Goal: Transaction & Acquisition: Book appointment/travel/reservation

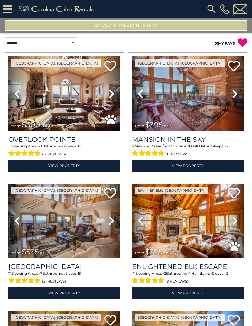
click at [59, 77] on img at bounding box center [63, 93] width 111 height 75
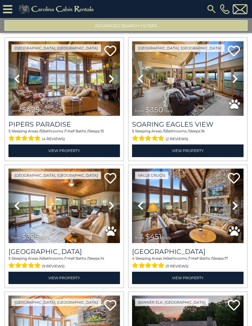
scroll to position [269, 0]
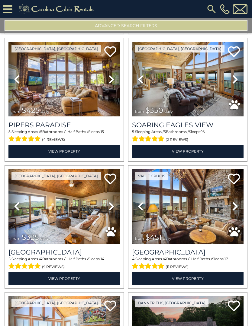
click at [238, 75] on link "Next" at bounding box center [235, 79] width 17 height 75
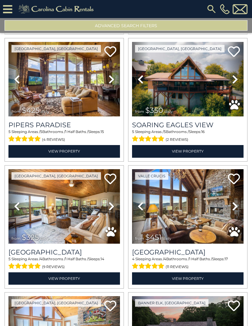
click at [239, 80] on link "Next" at bounding box center [235, 79] width 17 height 75
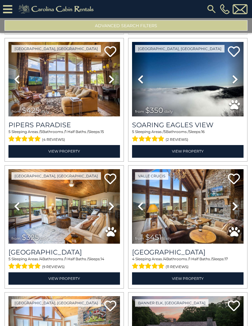
click at [232, 82] on icon at bounding box center [235, 80] width 6 height 10
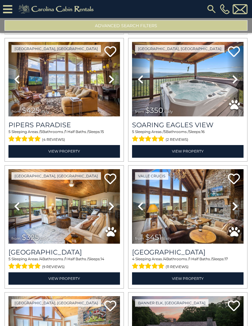
click at [235, 79] on icon at bounding box center [235, 80] width 6 height 10
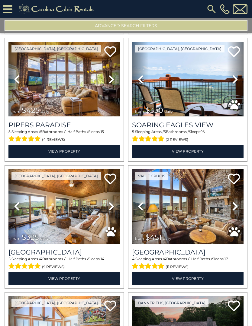
click at [237, 81] on icon at bounding box center [235, 80] width 6 height 10
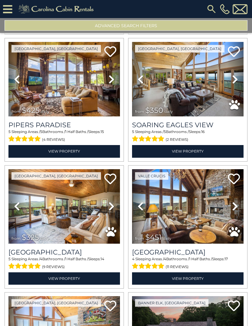
click at [238, 80] on link "Next" at bounding box center [235, 79] width 17 height 75
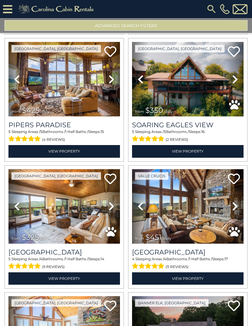
click at [237, 81] on icon at bounding box center [235, 80] width 6 height 10
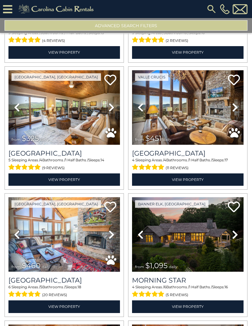
scroll to position [368, 0]
click at [54, 22] on button "Advanced Search Filters" at bounding box center [126, 25] width 243 height 11
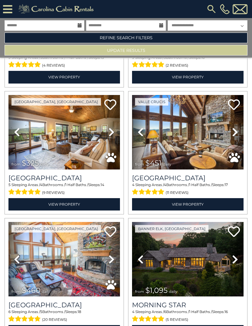
click at [54, 39] on link "Refine Search Filters" at bounding box center [126, 38] width 243 height 11
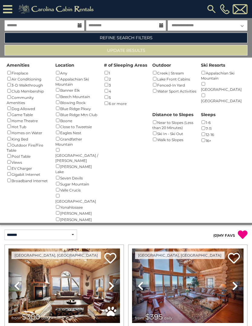
scroll to position [0, 0]
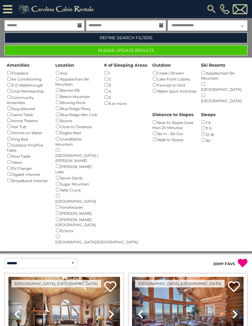
click at [141, 52] on button "Please Update Results" at bounding box center [126, 50] width 243 height 11
click at [66, 51] on button "Please Update Results" at bounding box center [126, 50] width 243 height 11
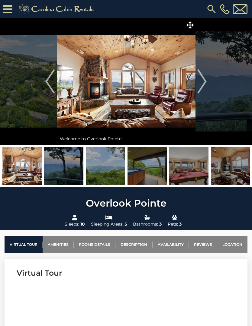
click at [202, 81] on img "Next" at bounding box center [201, 81] width 9 height 24
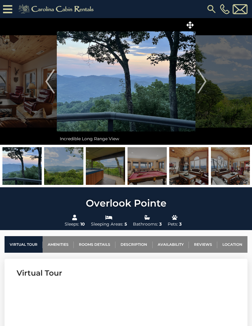
click at [202, 80] on img "Next" at bounding box center [201, 81] width 9 height 24
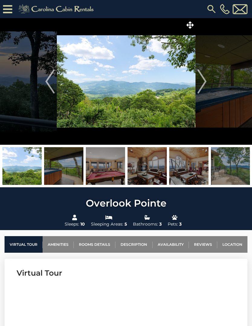
click at [204, 81] on img "Next" at bounding box center [201, 81] width 9 height 24
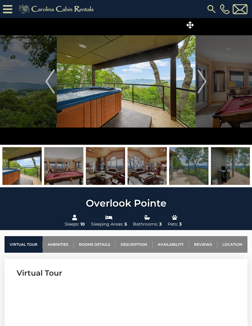
click at [202, 80] on img "Next" at bounding box center [201, 81] width 9 height 24
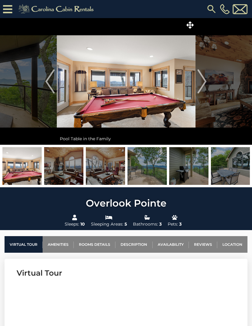
click at [54, 84] on img "Previous" at bounding box center [49, 81] width 9 height 24
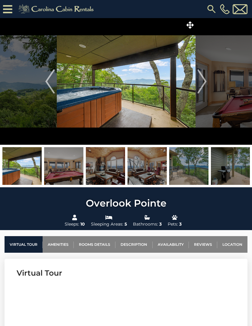
click at [207, 80] on button "Next" at bounding box center [202, 81] width 14 height 127
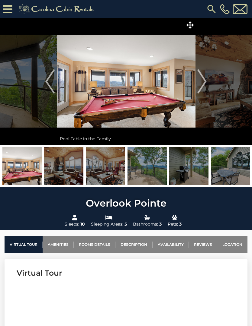
click at [203, 79] on img "Next" at bounding box center [201, 81] width 9 height 24
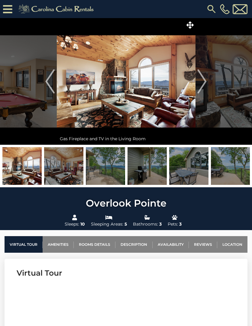
click at [203, 82] on img "Next" at bounding box center [201, 81] width 9 height 24
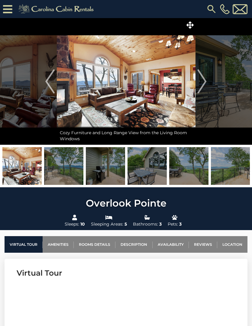
click at [202, 81] on img "Next" at bounding box center [201, 81] width 9 height 24
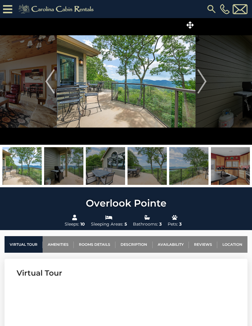
click at [201, 82] on img "Next" at bounding box center [201, 81] width 9 height 24
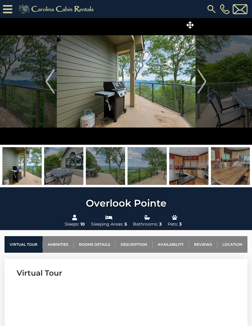
click at [201, 81] on img "Next" at bounding box center [201, 81] width 9 height 24
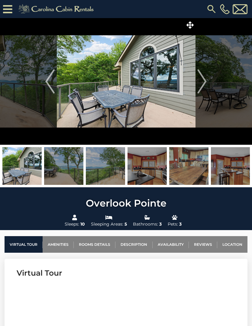
click at [203, 81] on img "Next" at bounding box center [201, 81] width 9 height 24
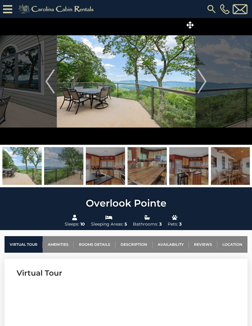
click at [203, 79] on img "Next" at bounding box center [201, 81] width 9 height 24
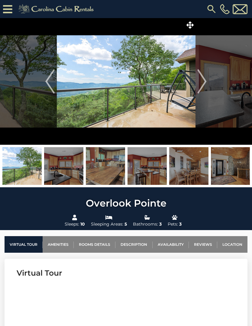
click at [203, 83] on img "Next" at bounding box center [201, 81] width 9 height 24
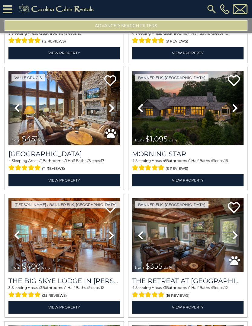
scroll to position [115, 0]
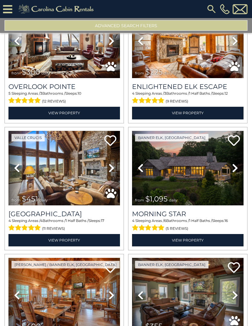
click at [59, 27] on button "Advanced Search Filters" at bounding box center [126, 25] width 243 height 11
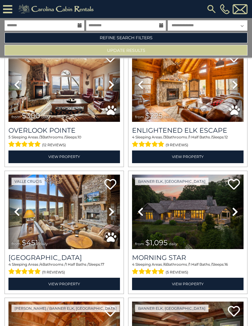
scroll to position [33, 0]
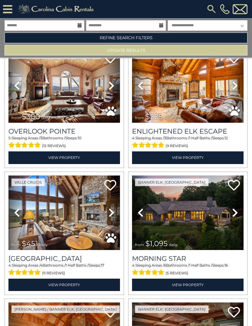
click at [69, 38] on link "Refine Search Filters" at bounding box center [126, 38] width 243 height 11
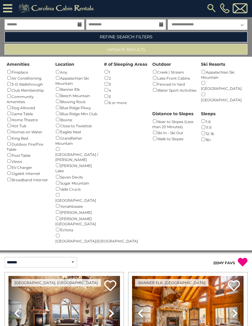
scroll to position [0, 0]
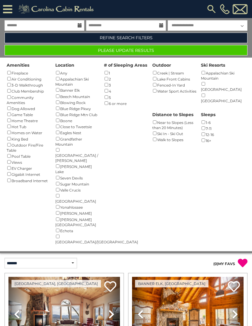
click at [78, 53] on button "Please Update Results" at bounding box center [126, 50] width 243 height 11
click at [85, 53] on button "Please Update Results" at bounding box center [126, 50] width 243 height 11
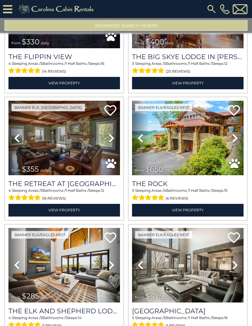
scroll to position [464, 0]
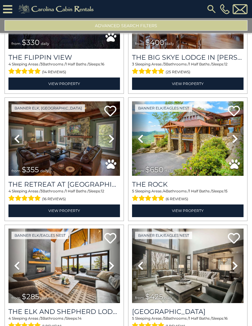
click at [187, 153] on img at bounding box center [187, 138] width 111 height 75
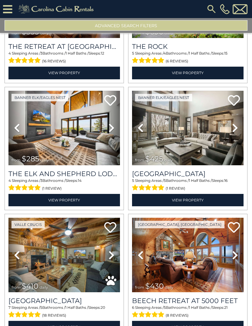
scroll to position [604, 0]
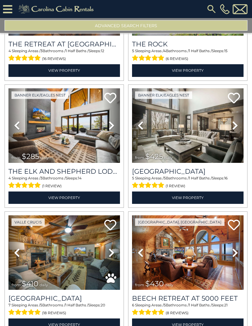
click at [94, 134] on img at bounding box center [63, 125] width 111 height 75
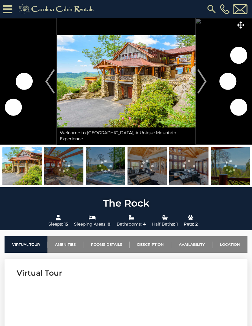
click at [200, 80] on img "Next" at bounding box center [201, 81] width 9 height 24
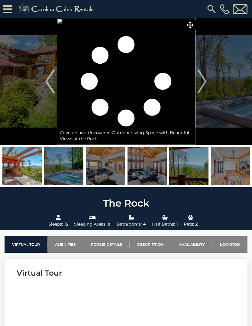
click at [205, 82] on img "Next" at bounding box center [201, 81] width 9 height 24
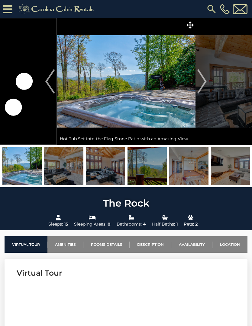
click at [205, 85] on img "Next" at bounding box center [201, 81] width 9 height 24
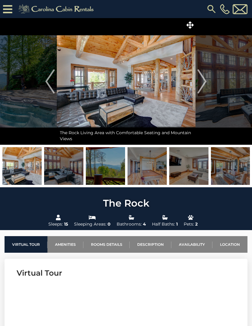
click at [202, 81] on img "Next" at bounding box center [201, 81] width 9 height 24
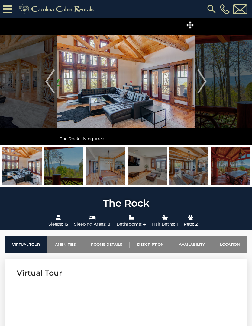
click at [205, 84] on img "Next" at bounding box center [201, 81] width 9 height 24
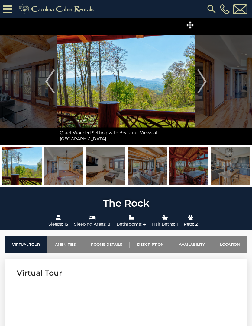
click at [203, 82] on img "Next" at bounding box center [201, 81] width 9 height 24
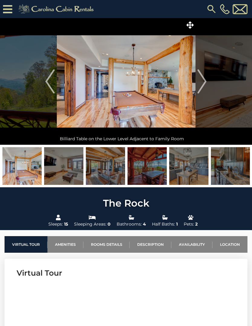
click at [201, 82] on img "Next" at bounding box center [201, 81] width 9 height 24
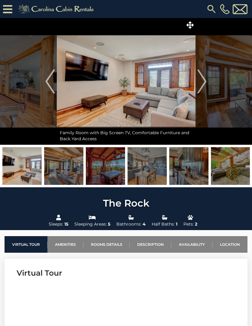
click at [202, 84] on img "Next" at bounding box center [201, 81] width 9 height 24
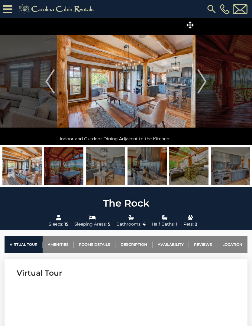
click at [203, 84] on img "Next" at bounding box center [201, 81] width 9 height 24
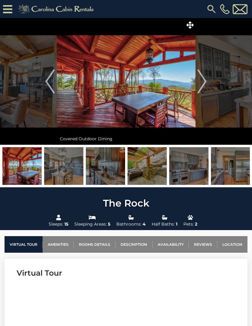
click at [202, 83] on img "Next" at bounding box center [201, 81] width 9 height 24
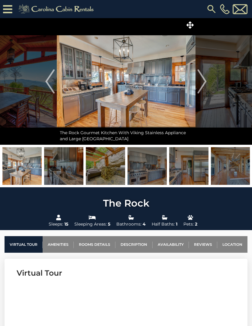
click at [207, 82] on button "Next" at bounding box center [202, 81] width 14 height 127
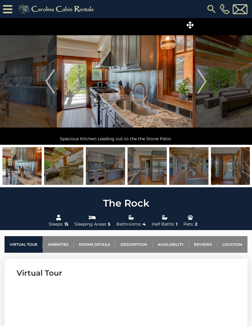
click at [201, 87] on img "Next" at bounding box center [201, 81] width 9 height 24
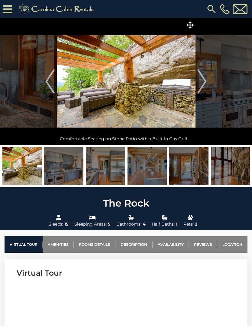
click at [202, 82] on img "Next" at bounding box center [201, 81] width 9 height 24
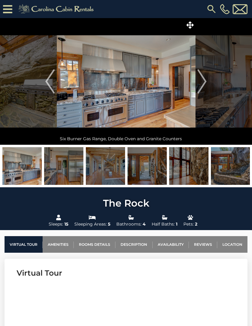
click at [201, 86] on img "Next" at bounding box center [201, 81] width 9 height 24
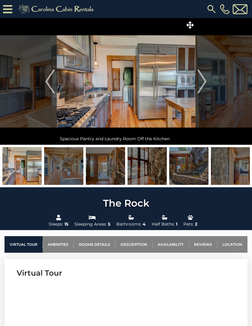
click at [204, 85] on img "Next" at bounding box center [201, 81] width 9 height 24
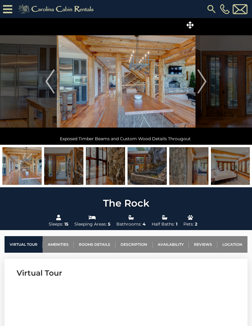
click at [204, 81] on img "Next" at bounding box center [201, 81] width 9 height 24
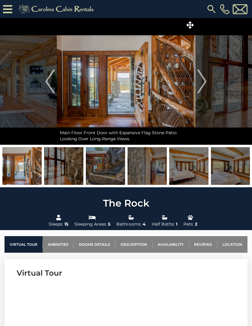
click at [202, 84] on img "Next" at bounding box center [201, 81] width 9 height 24
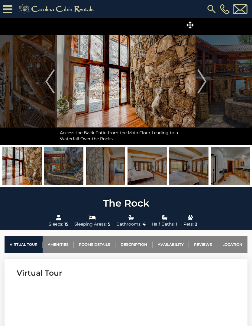
click at [202, 80] on img "Next" at bounding box center [201, 81] width 9 height 24
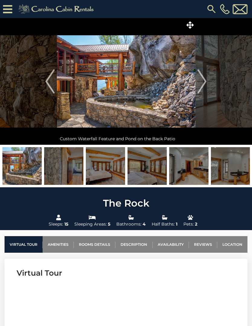
click at [202, 78] on img "Next" at bounding box center [201, 81] width 9 height 24
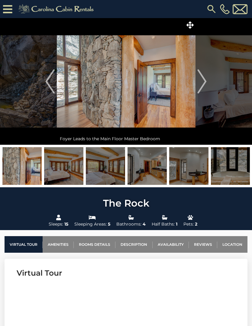
click at [205, 80] on img "Next" at bounding box center [201, 81] width 9 height 24
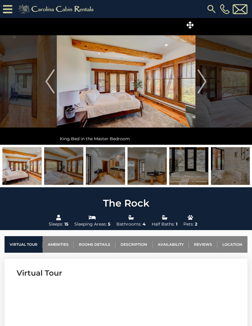
click at [202, 85] on img "Next" at bounding box center [201, 81] width 9 height 24
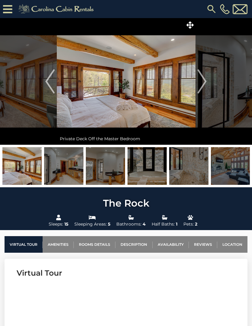
click at [201, 89] on img "Next" at bounding box center [201, 81] width 9 height 24
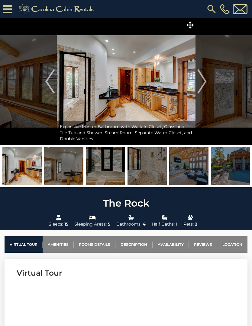
click at [202, 87] on img "Next" at bounding box center [201, 81] width 9 height 24
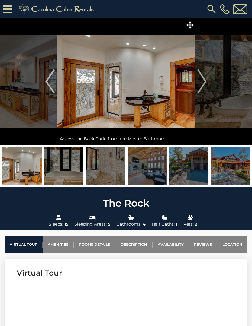
click at [199, 85] on img "Next" at bounding box center [201, 81] width 9 height 24
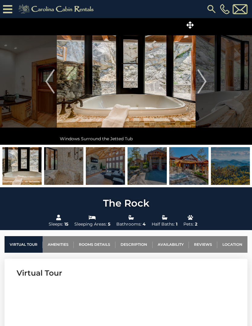
click at [202, 87] on img "Next" at bounding box center [201, 81] width 9 height 24
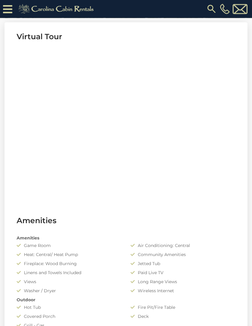
scroll to position [249, 0]
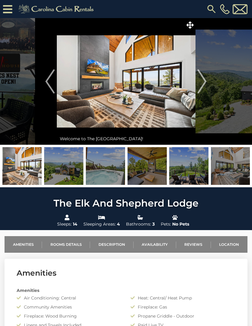
click at [206, 78] on button "Next" at bounding box center [202, 81] width 14 height 127
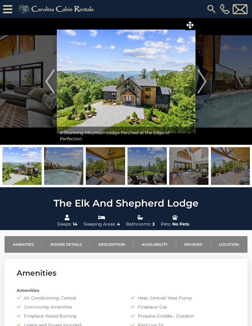
click at [141, 92] on img at bounding box center [126, 81] width 138 height 127
click at [161, 110] on img at bounding box center [126, 81] width 138 height 127
click at [191, 25] on icon at bounding box center [189, 24] width 7 height 7
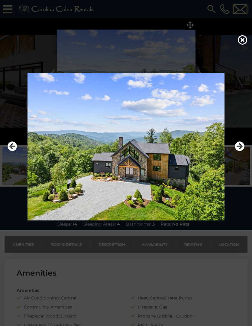
scroll to position [2, 0]
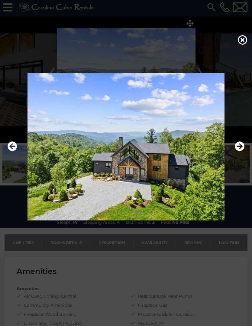
click at [242, 151] on icon "Next" at bounding box center [239, 147] width 10 height 10
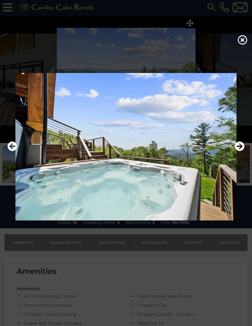
click at [239, 151] on icon "Next" at bounding box center [239, 147] width 10 height 10
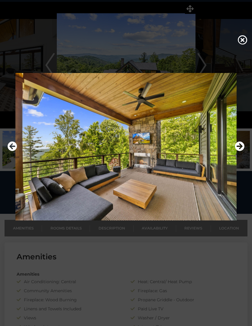
scroll to position [19, 0]
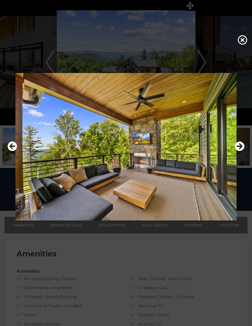
click at [235, 151] on icon "Next" at bounding box center [239, 147] width 10 height 10
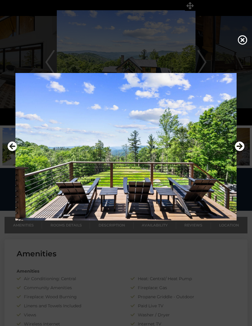
click at [242, 151] on icon "Next" at bounding box center [239, 147] width 10 height 10
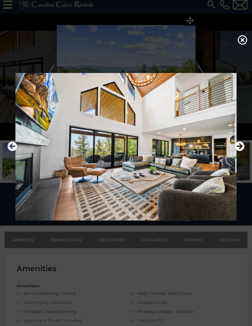
scroll to position [5, 0]
click at [243, 151] on icon "Next" at bounding box center [239, 147] width 10 height 10
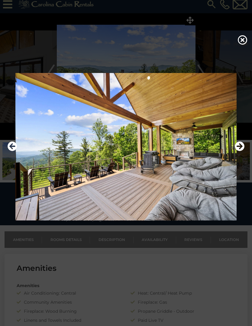
click at [237, 151] on icon "Next" at bounding box center [239, 147] width 10 height 10
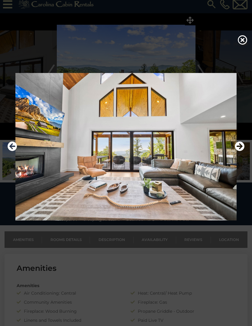
click at [237, 151] on icon "Next" at bounding box center [239, 147] width 10 height 10
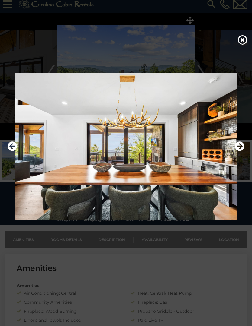
click at [240, 151] on icon "Next" at bounding box center [239, 147] width 10 height 10
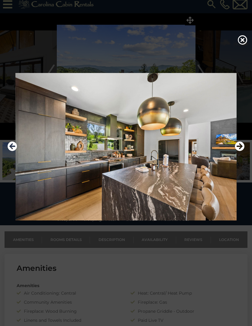
click at [239, 154] on button "Next" at bounding box center [239, 147] width 10 height 14
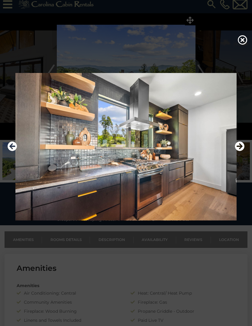
click at [236, 151] on icon "Next" at bounding box center [239, 147] width 10 height 10
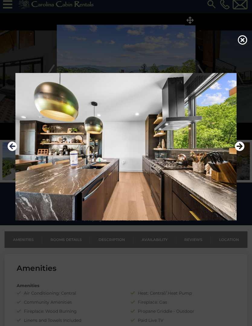
click at [242, 151] on icon "Next" at bounding box center [239, 147] width 10 height 10
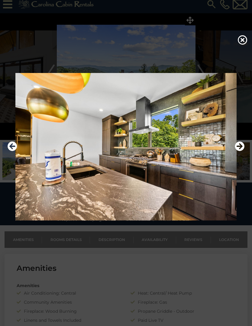
click at [239, 151] on icon "Next" at bounding box center [239, 147] width 10 height 10
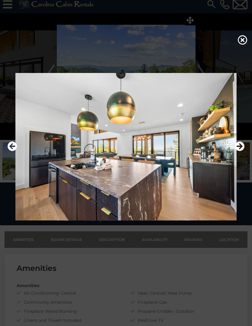
click at [238, 151] on icon "Next" at bounding box center [239, 147] width 10 height 10
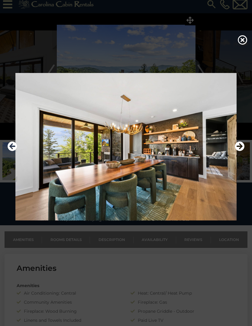
click at [240, 151] on icon "Next" at bounding box center [239, 147] width 10 height 10
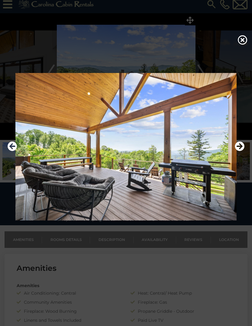
click at [240, 151] on icon "Next" at bounding box center [239, 147] width 10 height 10
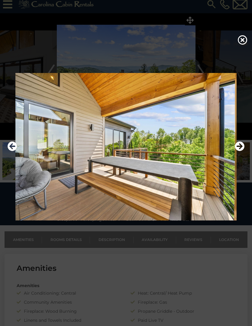
click at [237, 151] on icon "Next" at bounding box center [239, 147] width 10 height 10
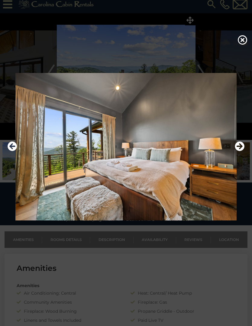
click at [243, 151] on icon "Next" at bounding box center [239, 147] width 10 height 10
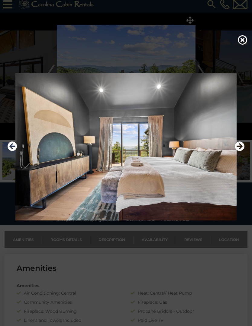
click at [240, 151] on icon "Next" at bounding box center [239, 147] width 10 height 10
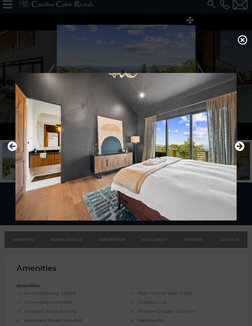
click at [240, 151] on icon "Next" at bounding box center [239, 147] width 10 height 10
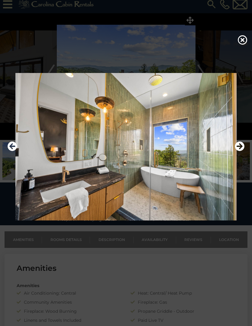
click at [238, 151] on icon "Next" at bounding box center [239, 147] width 10 height 10
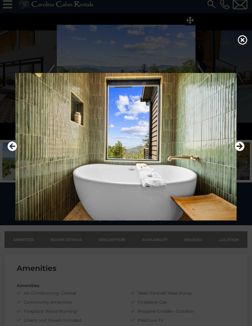
click at [242, 151] on icon "Next" at bounding box center [239, 147] width 10 height 10
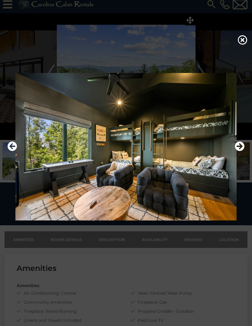
click at [243, 151] on icon "Next" at bounding box center [239, 147] width 10 height 10
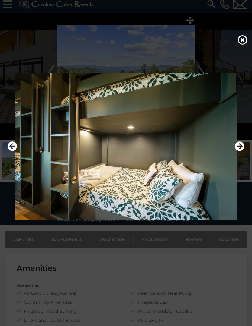
click at [238, 151] on icon "Next" at bounding box center [239, 147] width 10 height 10
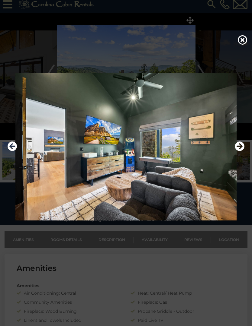
click at [240, 151] on icon "Next" at bounding box center [239, 147] width 10 height 10
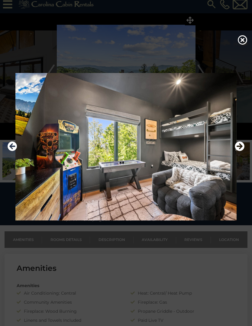
click at [239, 151] on icon "Next" at bounding box center [239, 147] width 10 height 10
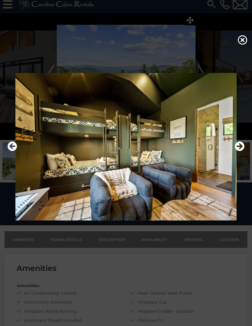
click at [242, 151] on icon "Next" at bounding box center [239, 147] width 10 height 10
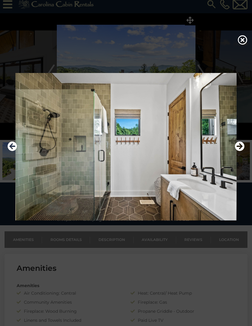
click at [242, 151] on icon "Next" at bounding box center [239, 147] width 10 height 10
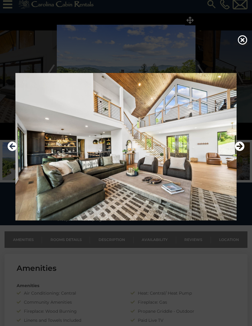
click at [239, 151] on icon "Next" at bounding box center [239, 147] width 10 height 10
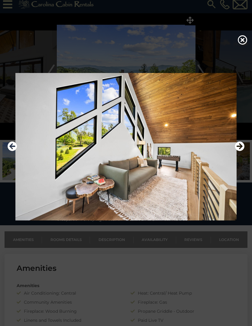
click at [242, 151] on icon "Next" at bounding box center [239, 147] width 10 height 10
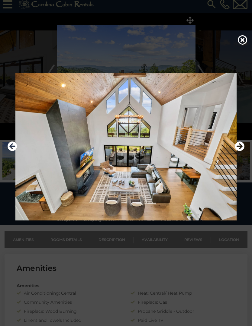
click at [239, 151] on icon "Next" at bounding box center [239, 147] width 10 height 10
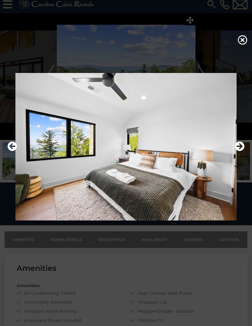
click at [242, 151] on icon "Next" at bounding box center [239, 147] width 10 height 10
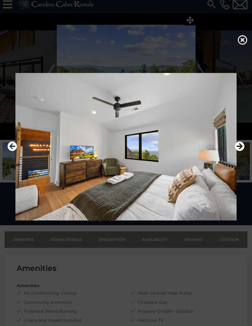
click at [236, 151] on icon "Next" at bounding box center [239, 147] width 10 height 10
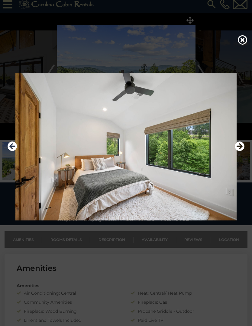
click at [238, 151] on icon "Next" at bounding box center [239, 147] width 10 height 10
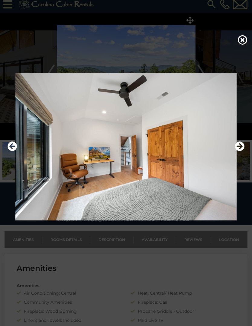
click at [240, 151] on icon "Next" at bounding box center [239, 147] width 10 height 10
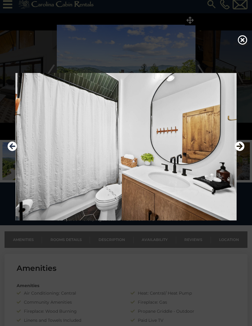
click at [239, 151] on icon "Next" at bounding box center [239, 147] width 10 height 10
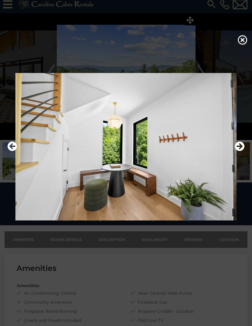
click at [238, 151] on icon "Next" at bounding box center [239, 147] width 10 height 10
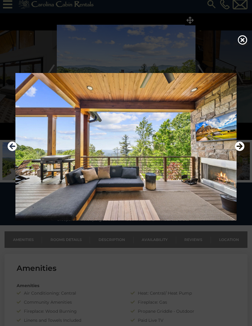
click at [240, 151] on icon "Next" at bounding box center [239, 147] width 10 height 10
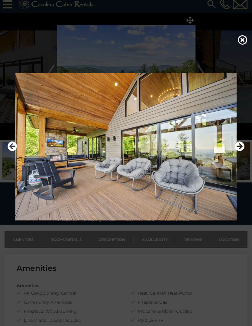
click at [239, 151] on icon "Next" at bounding box center [239, 147] width 10 height 10
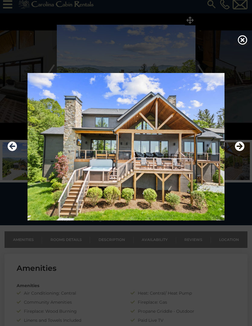
click at [234, 159] on img at bounding box center [126, 147] width 240 height 148
click at [241, 151] on icon "Next" at bounding box center [239, 147] width 10 height 10
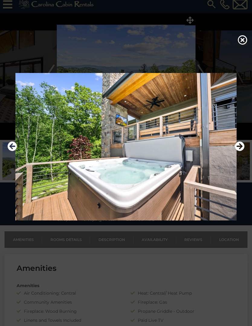
click at [244, 155] on img at bounding box center [126, 147] width 240 height 148
click at [238, 151] on icon "Next" at bounding box center [239, 147] width 10 height 10
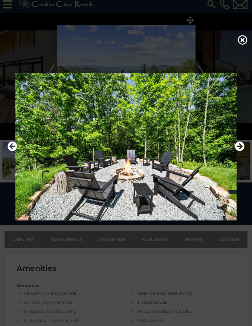
click at [243, 151] on icon "Next" at bounding box center [239, 147] width 10 height 10
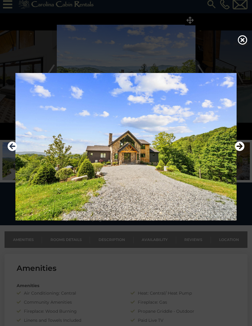
click at [239, 151] on icon "Next" at bounding box center [239, 147] width 10 height 10
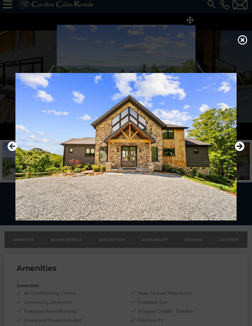
click at [244, 151] on icon "Next" at bounding box center [239, 147] width 10 height 10
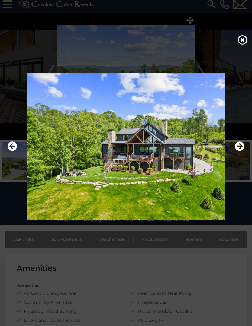
click at [242, 151] on icon "Next" at bounding box center [239, 147] width 10 height 10
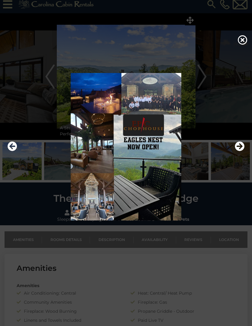
click at [138, 153] on img at bounding box center [126, 147] width 240 height 148
click at [154, 145] on img at bounding box center [126, 147] width 240 height 148
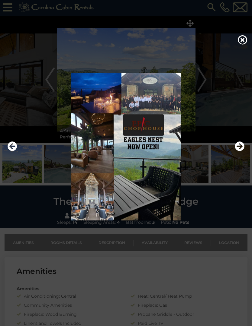
click at [238, 151] on icon "Next" at bounding box center [239, 147] width 10 height 10
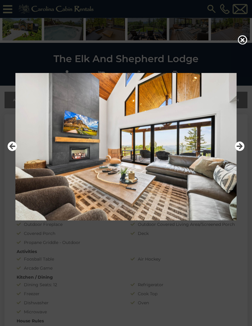
scroll to position [160, 0]
